Goal: Information Seeking & Learning: Learn about a topic

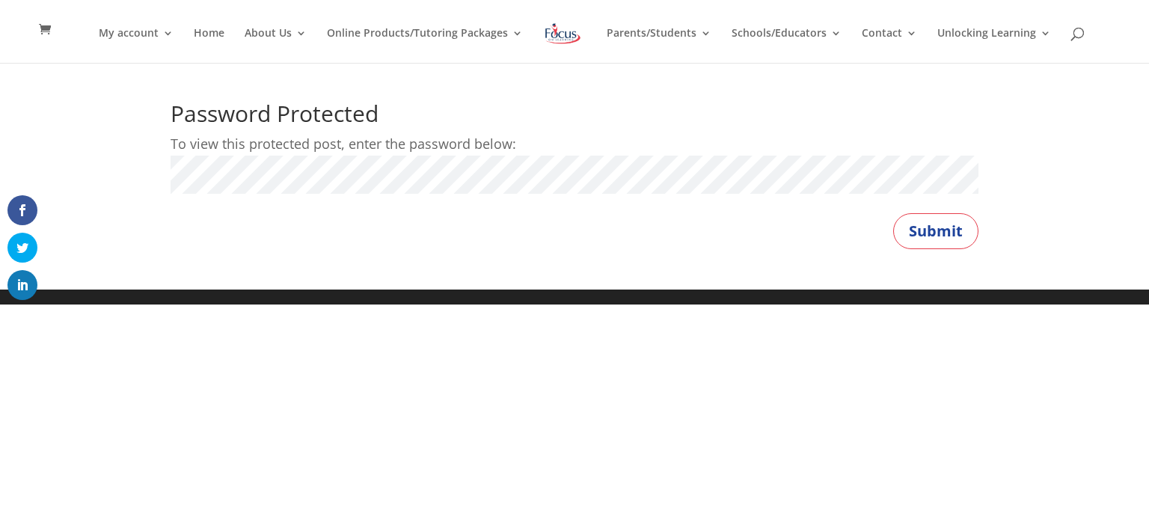
click at [893, 213] on button "Submit" at bounding box center [935, 231] width 85 height 36
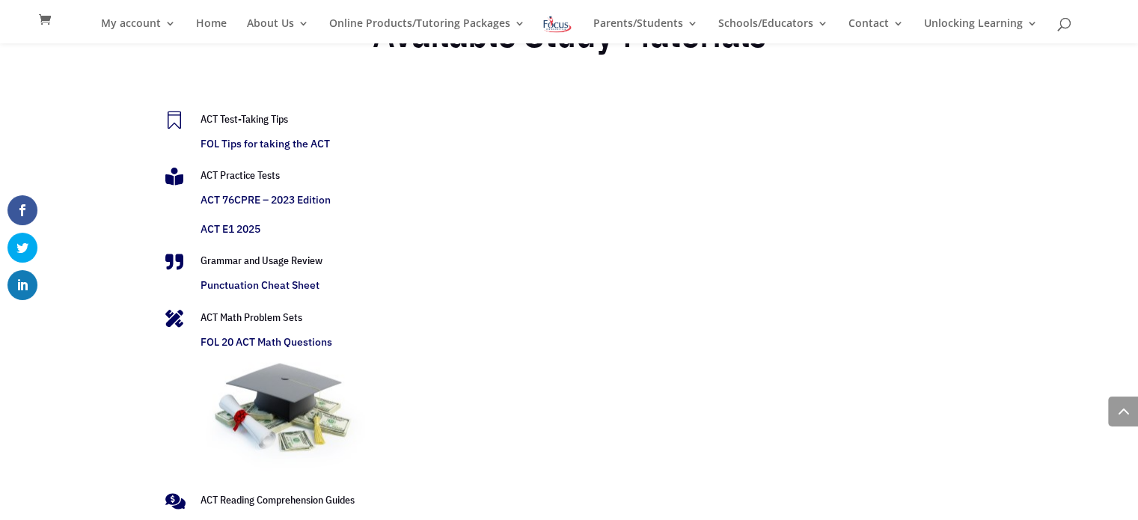
scroll to position [3125, 0]
click at [239, 145] on link "FOL Tips for taking the ACT" at bounding box center [265, 142] width 129 height 13
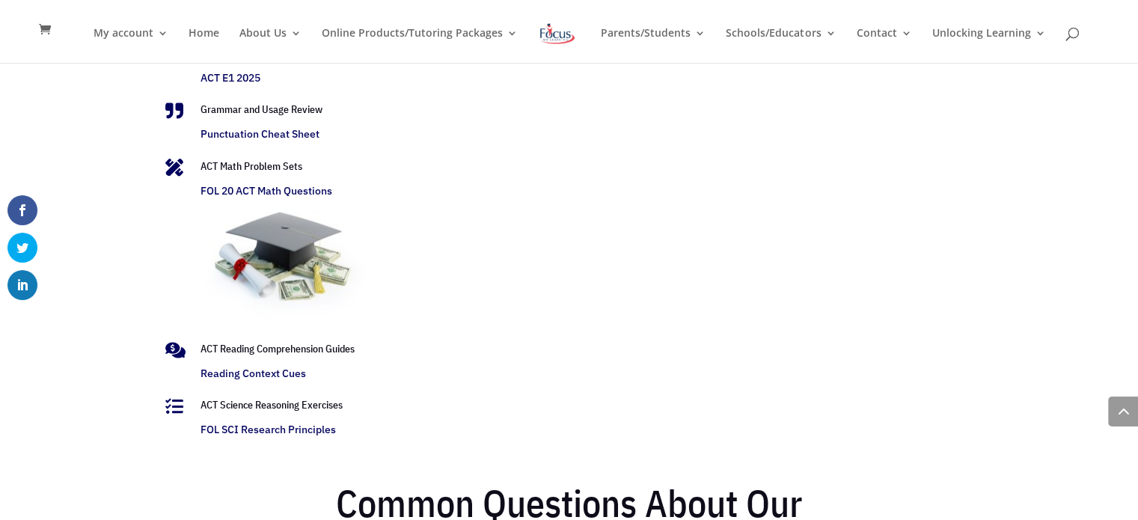
scroll to position [3125, 0]
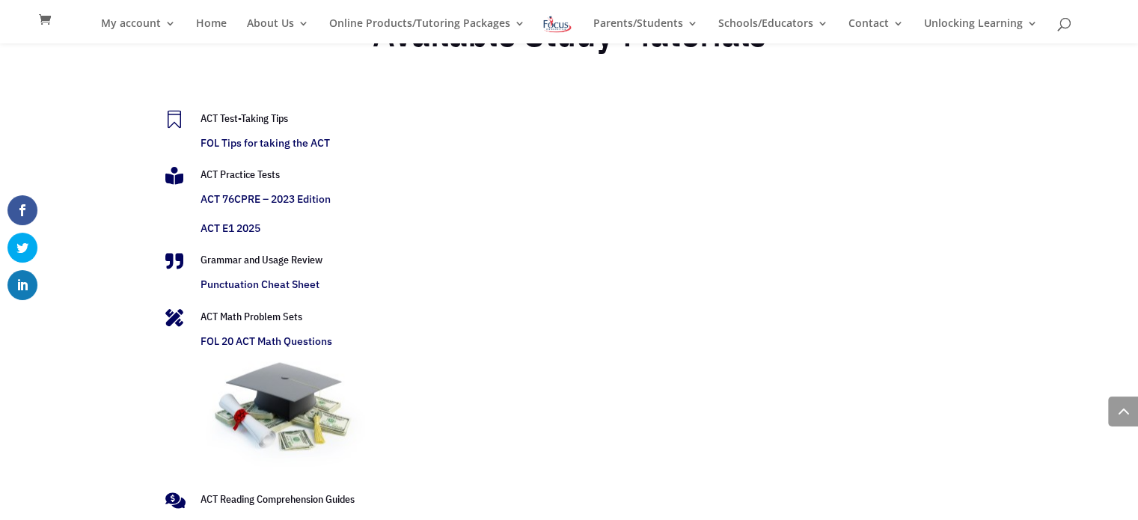
click at [222, 144] on link "FOL Tips for taking the ACT" at bounding box center [265, 142] width 129 height 13
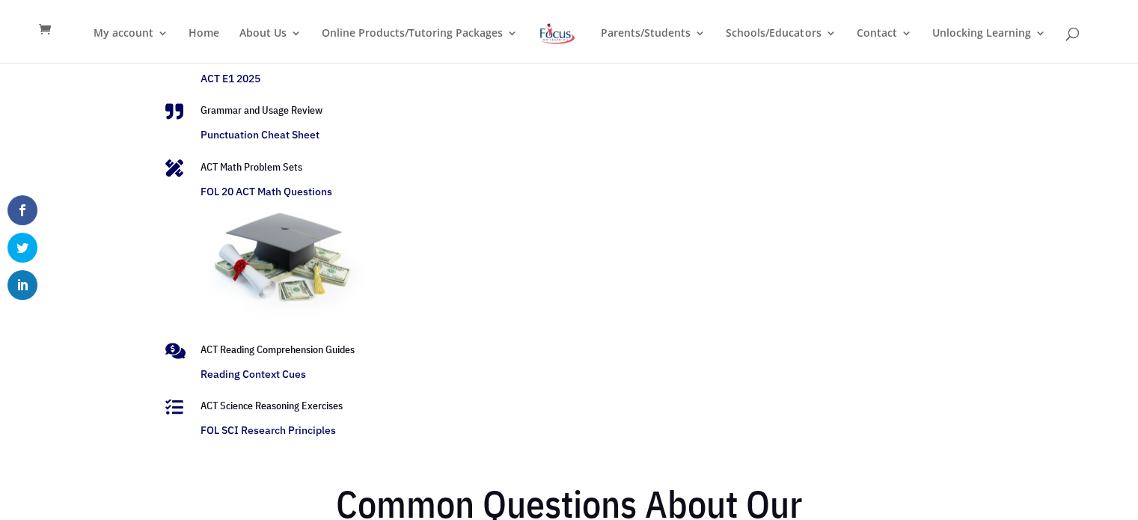
scroll to position [3125, 0]
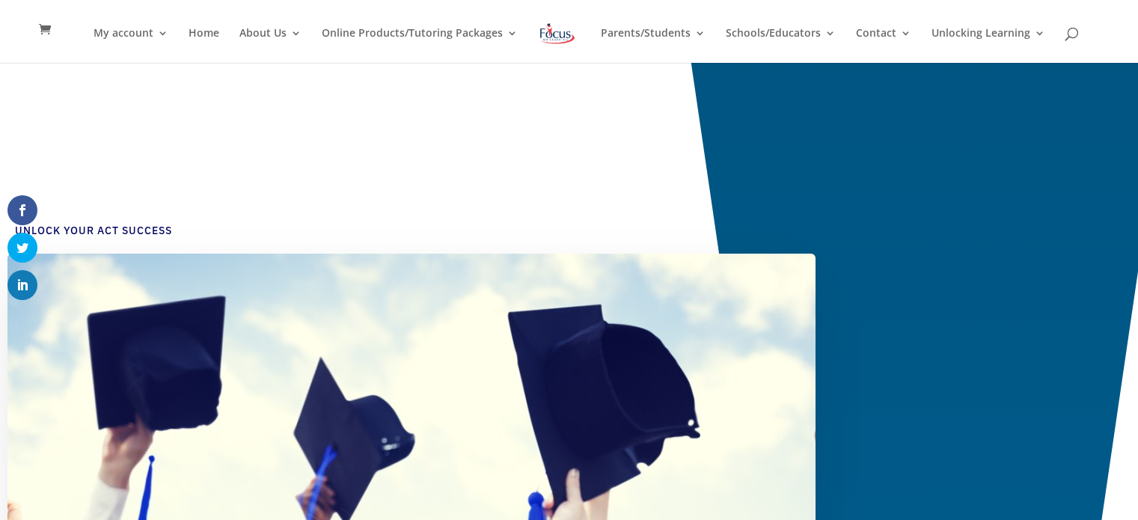
scroll to position [3125, 0]
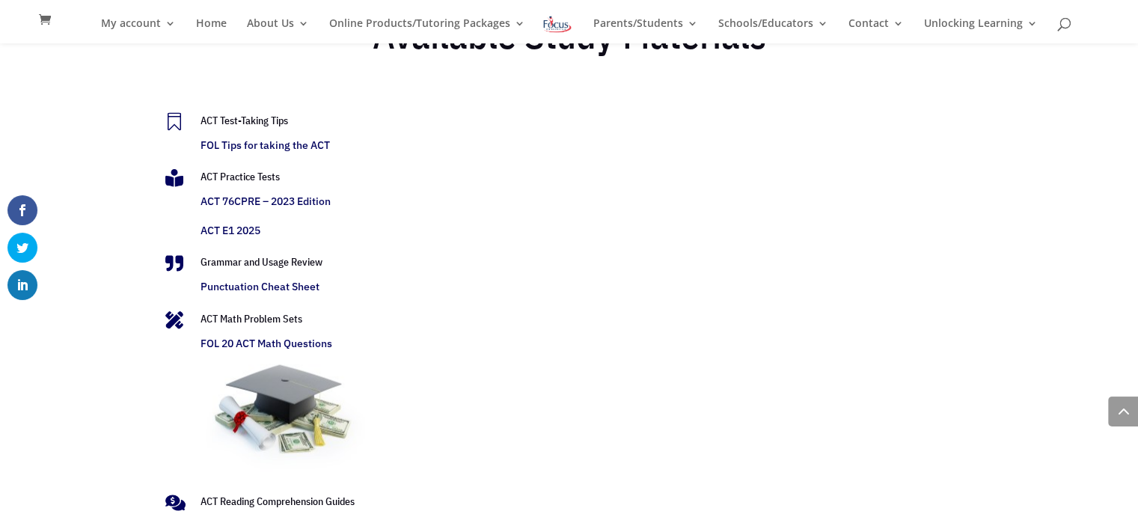
click at [263, 148] on link "FOL Tips for taking the ACT" at bounding box center [265, 144] width 129 height 13
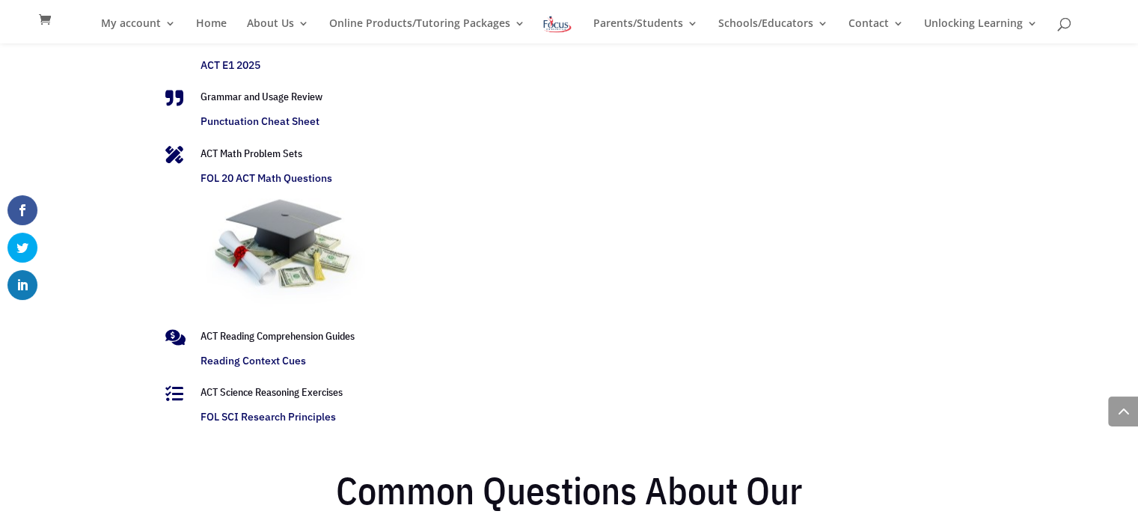
scroll to position [3125, 0]
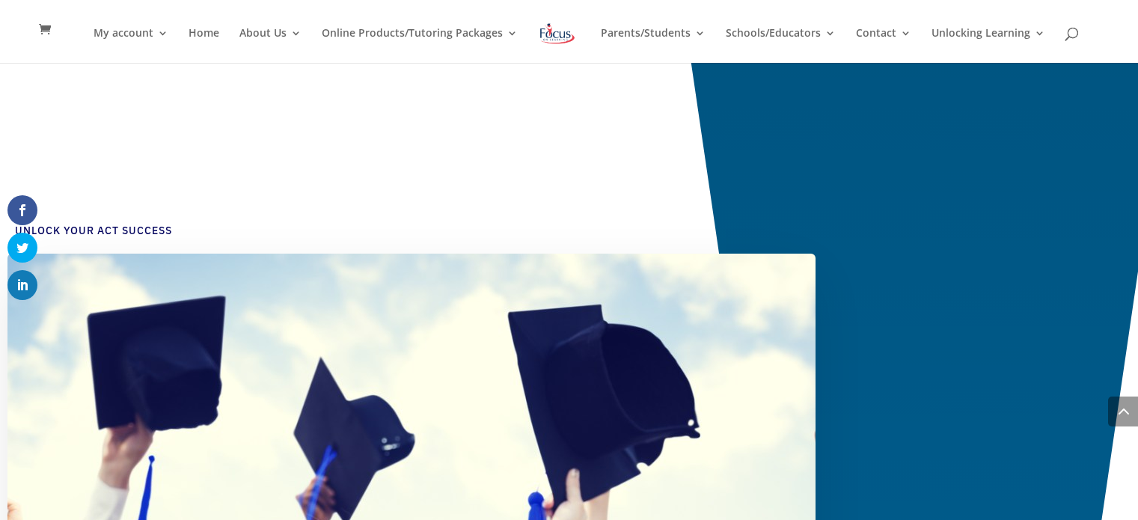
scroll to position [3125, 0]
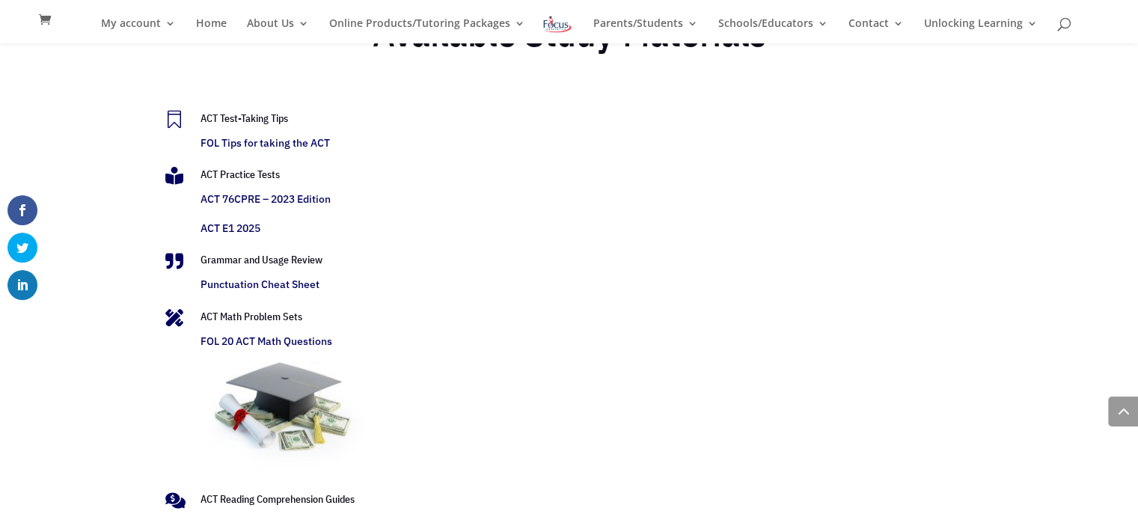
click at [236, 146] on link "FOL Tips for taking the ACT" at bounding box center [265, 142] width 129 height 13
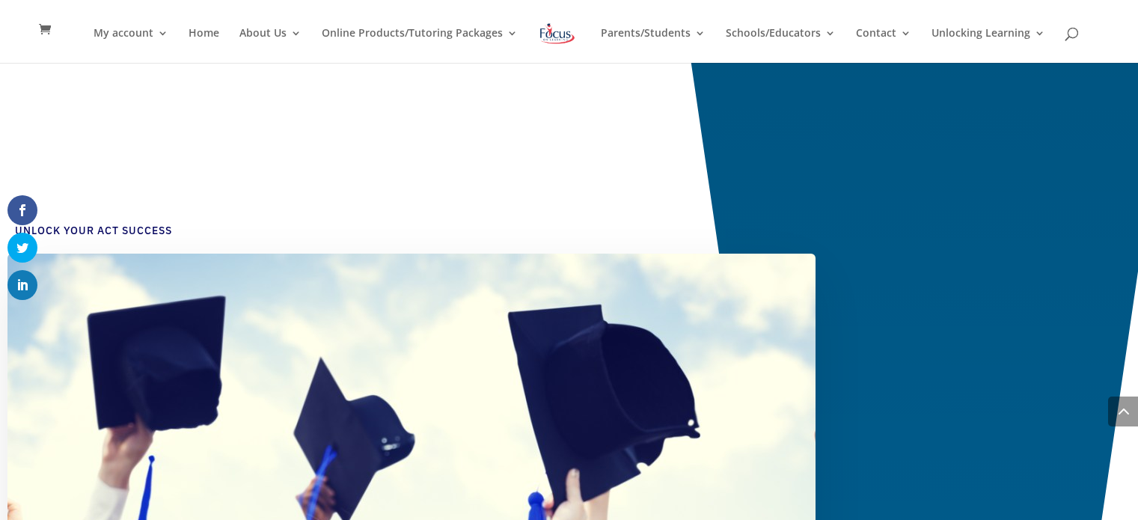
scroll to position [3125, 0]
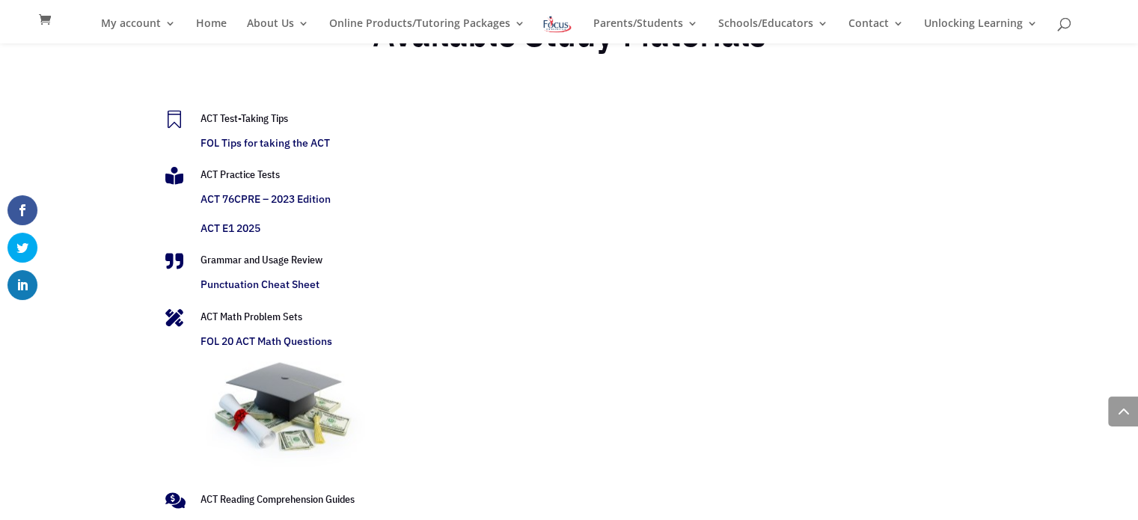
click at [297, 140] on link "FOL Tips for taking the ACT" at bounding box center [265, 142] width 129 height 13
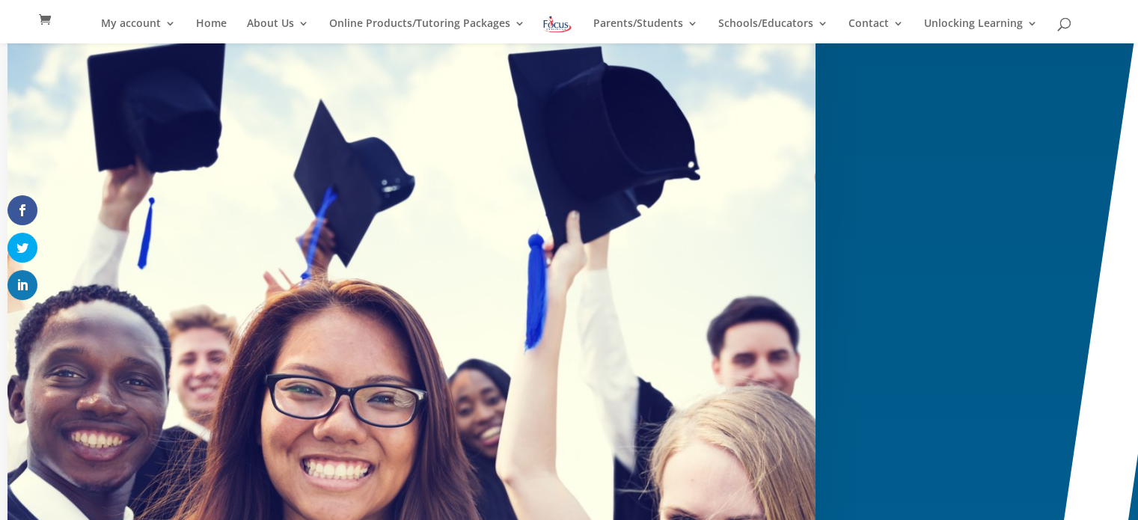
scroll to position [241, 0]
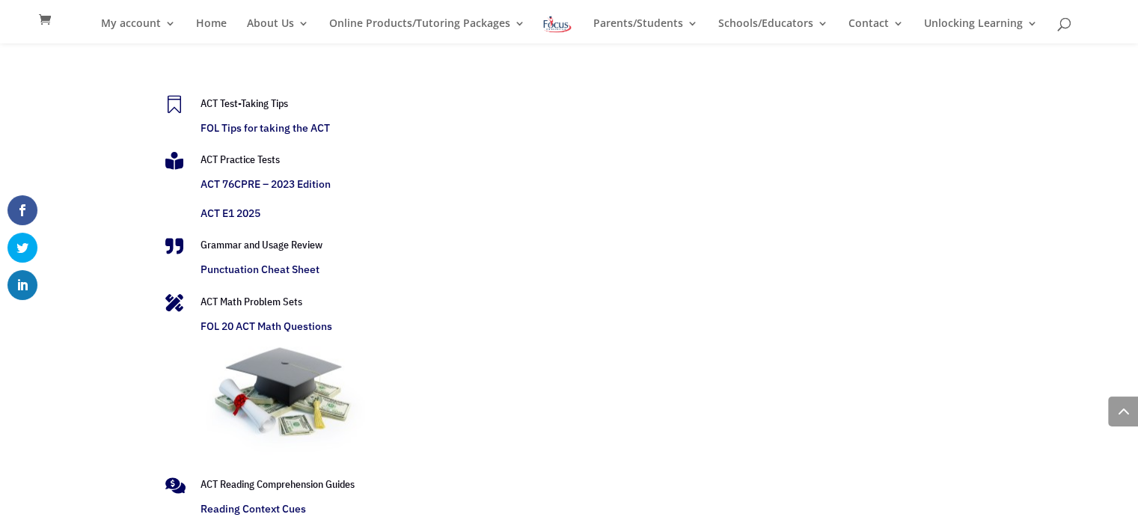
scroll to position [3143, 0]
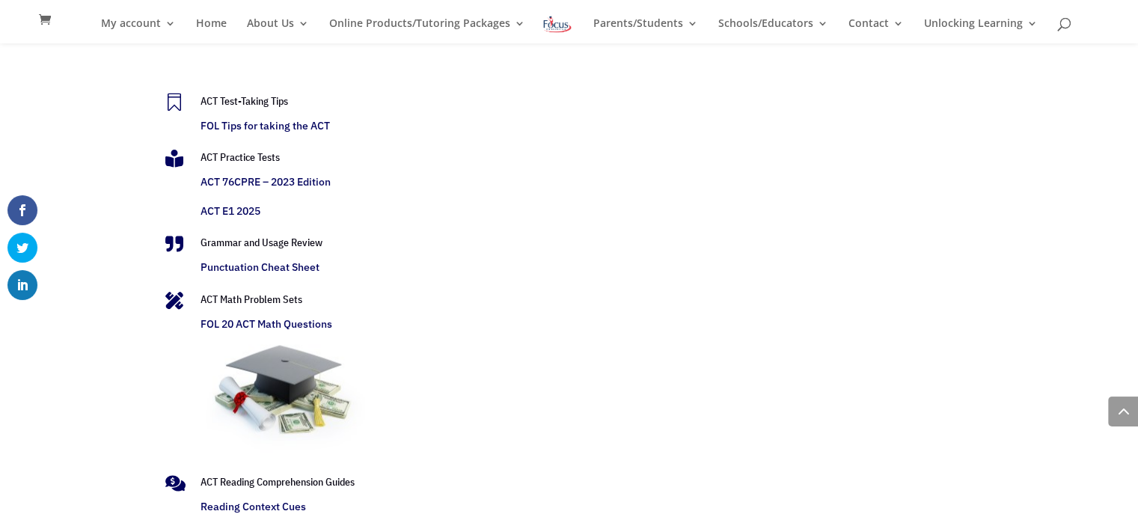
click at [307, 125] on link "FOL Tips for taking the ACT" at bounding box center [265, 125] width 129 height 13
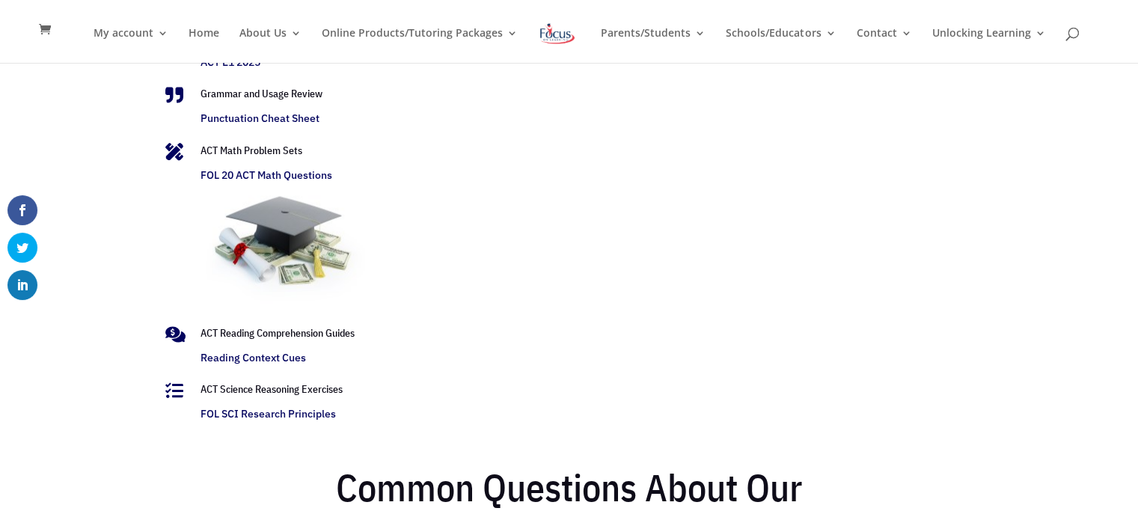
scroll to position [3143, 0]
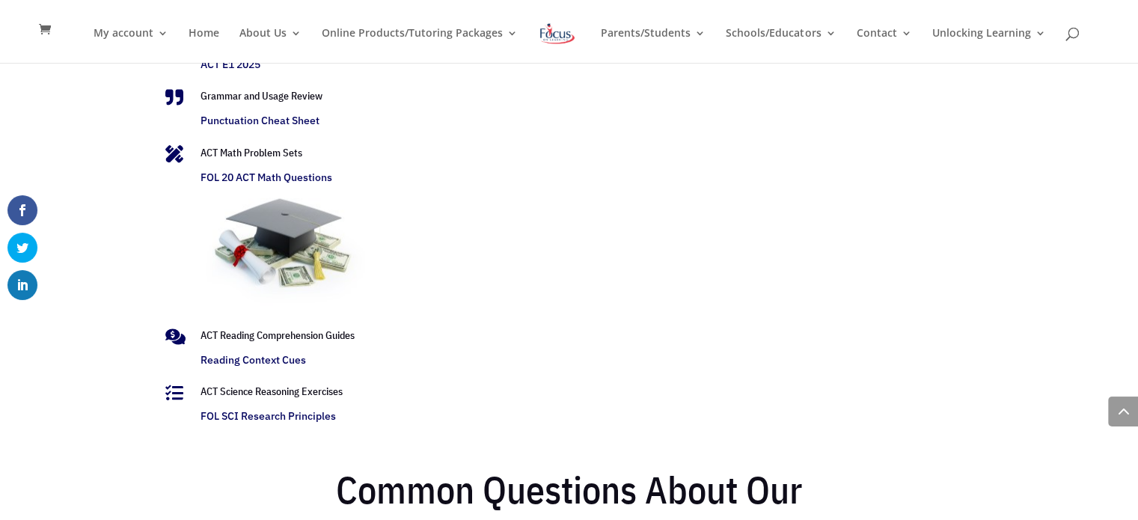
scroll to position [3143, 0]
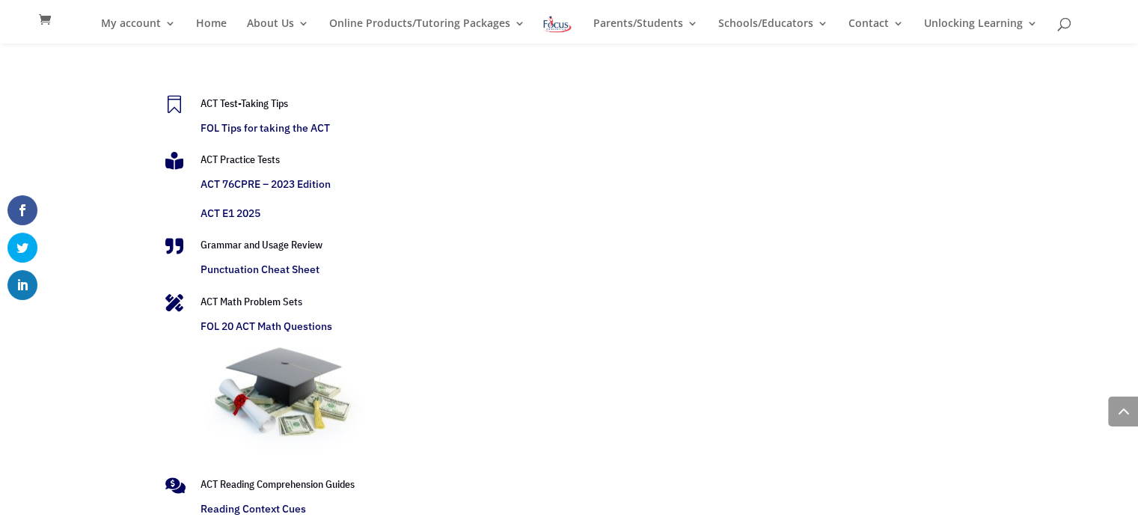
click at [274, 132] on link "FOL Tips for taking the ACT" at bounding box center [265, 127] width 129 height 13
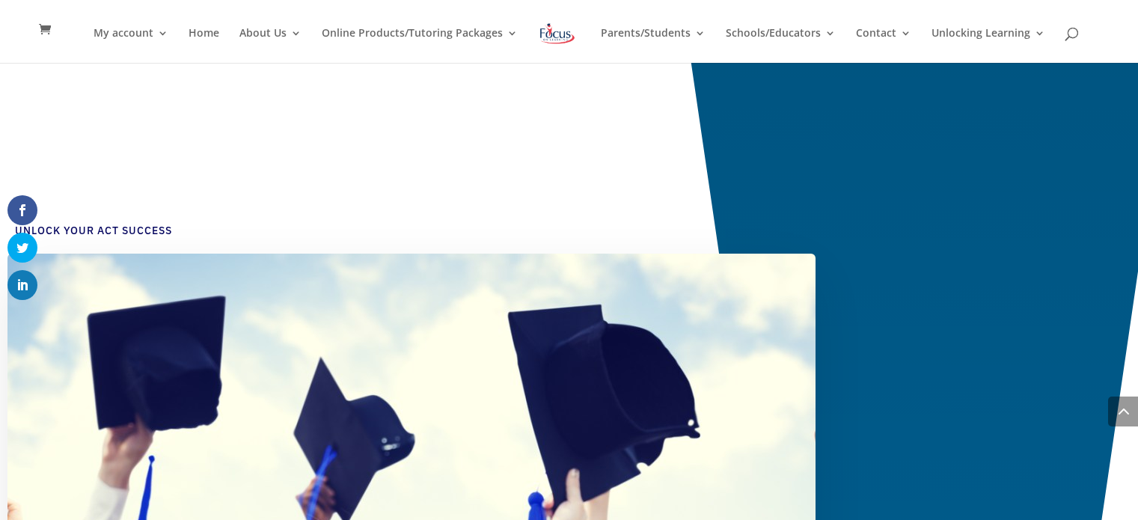
scroll to position [3143, 0]
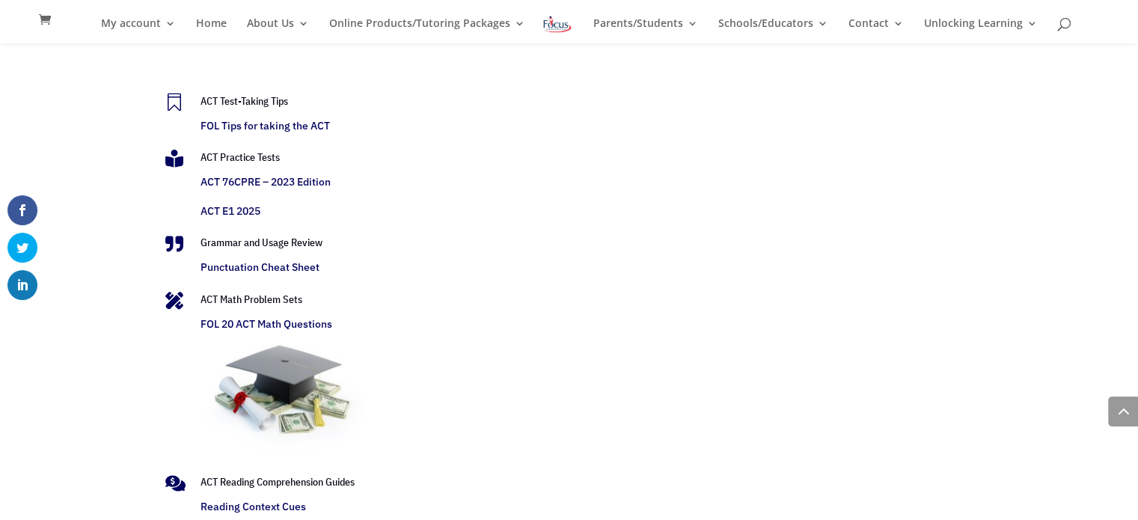
click at [272, 103] on link "ACT Test-Taking Tips" at bounding box center [245, 100] width 88 height 13
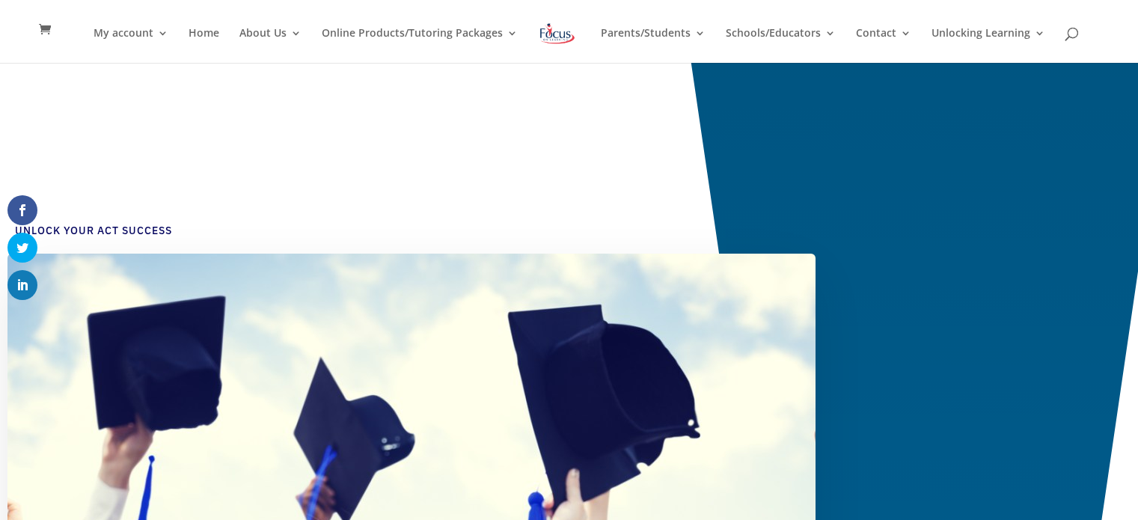
scroll to position [3143, 0]
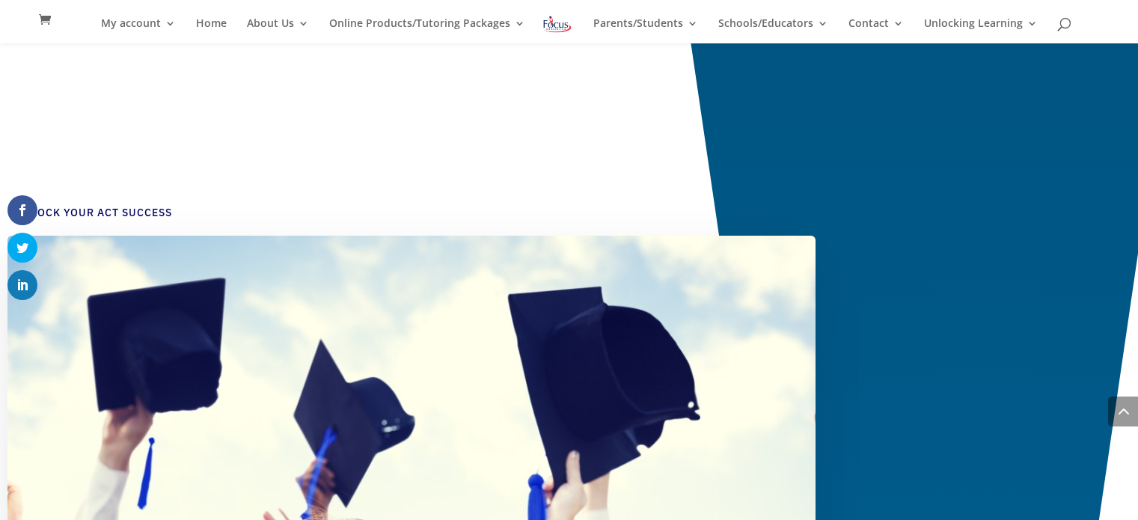
scroll to position [3143, 0]
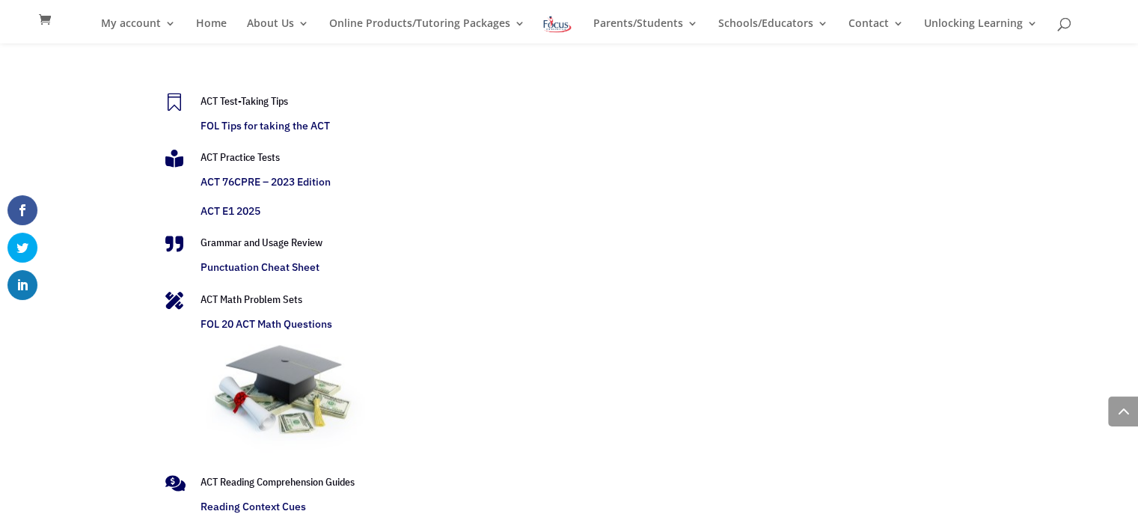
click at [248, 103] on link "ACT Test-Taking Tips" at bounding box center [245, 100] width 88 height 13
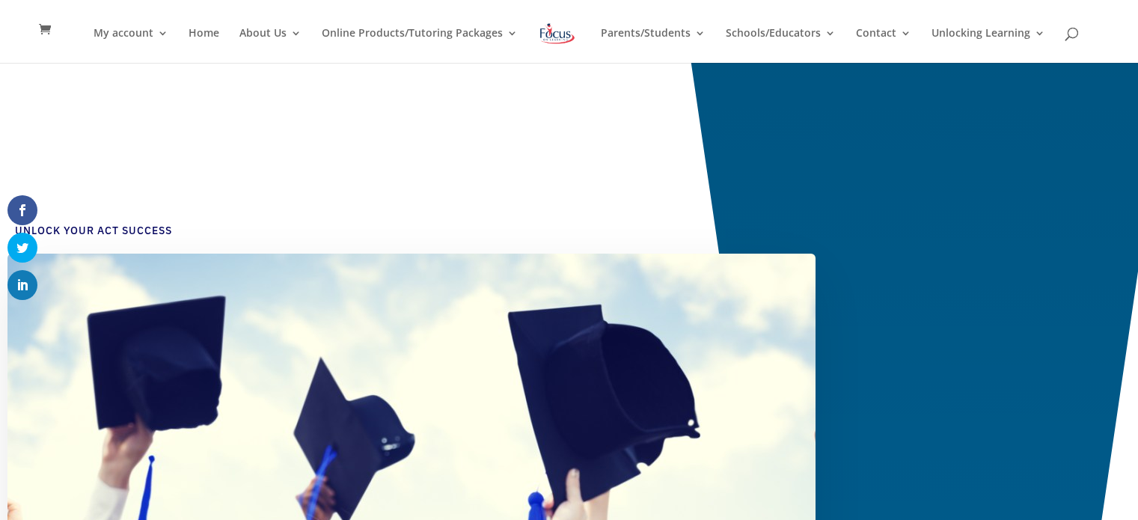
scroll to position [3143, 0]
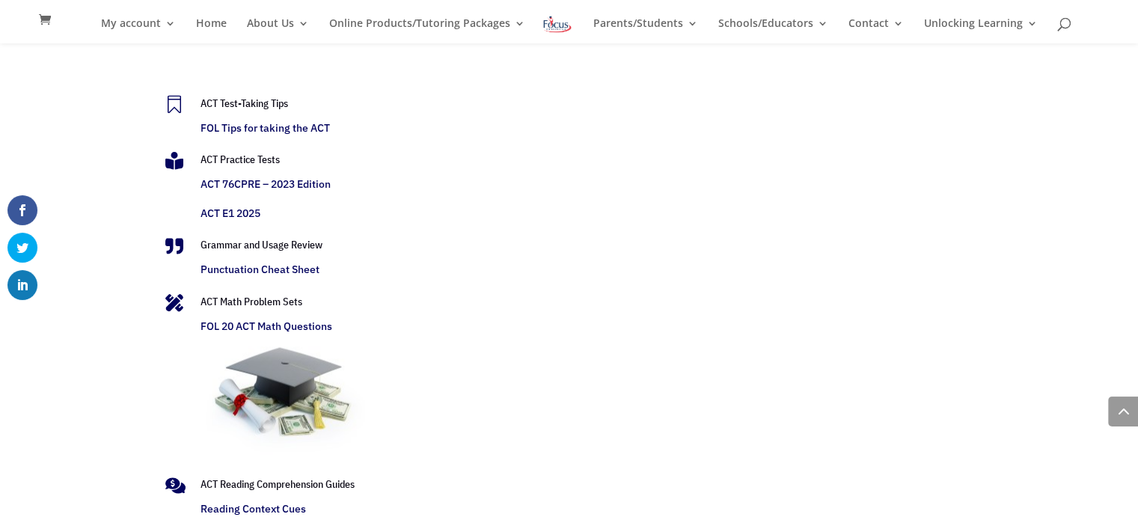
click at [236, 126] on link "FOL Tips for taking the ACT" at bounding box center [265, 127] width 129 height 13
